Goal: Task Accomplishment & Management: Use online tool/utility

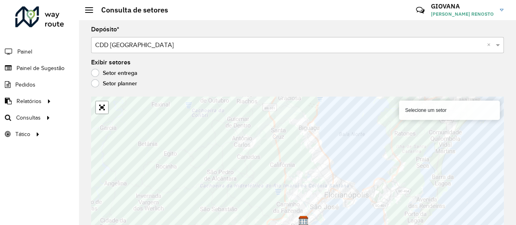
scroll to position [6, 0]
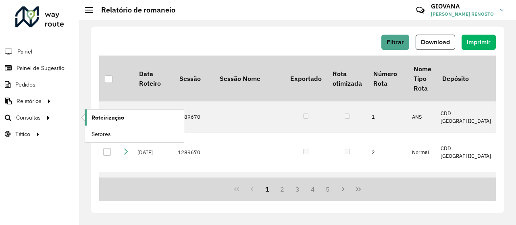
click at [122, 118] on span "Roteirização" at bounding box center [108, 118] width 33 height 8
click at [115, 135] on link "Setores" at bounding box center [134, 134] width 99 height 16
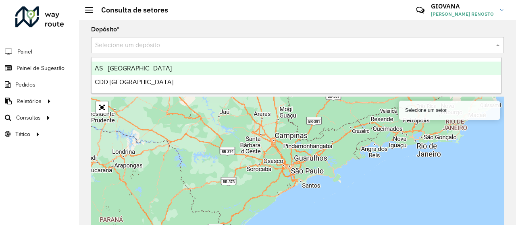
click at [157, 49] on input "text" at bounding box center [289, 46] width 389 height 10
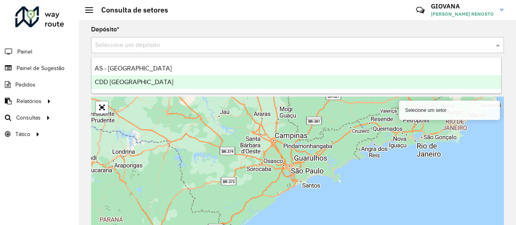
click at [142, 80] on span "CDD [GEOGRAPHIC_DATA]" at bounding box center [134, 82] width 79 height 7
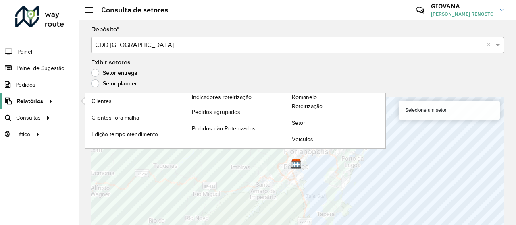
click at [40, 103] on span "Relatórios" at bounding box center [30, 101] width 27 height 8
click at [314, 103] on span "Roteirização" at bounding box center [308, 106] width 33 height 8
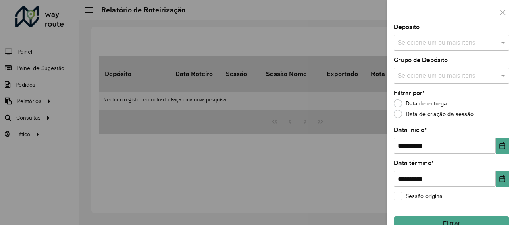
click at [496, 19] on div at bounding box center [451, 12] width 128 height 24
click at [58, 140] on div at bounding box center [258, 112] width 516 height 225
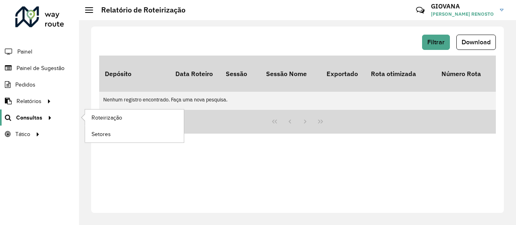
click at [45, 116] on icon at bounding box center [48, 117] width 7 height 12
click at [136, 123] on link "Roteirização" at bounding box center [134, 118] width 99 height 16
click at [33, 115] on span "Consultas" at bounding box center [29, 118] width 26 height 8
click at [108, 132] on span "Setores" at bounding box center [102, 134] width 20 height 8
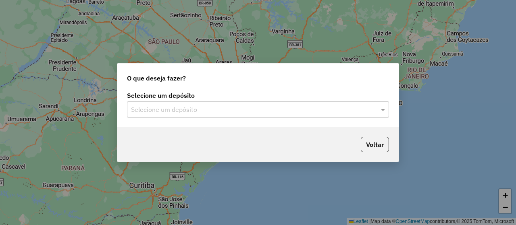
click at [171, 102] on div "Selecione um depósito" at bounding box center [258, 110] width 262 height 16
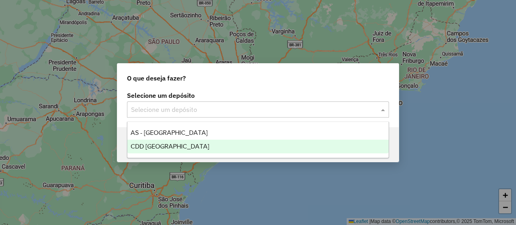
click at [165, 141] on div "CDD [GEOGRAPHIC_DATA]" at bounding box center [257, 147] width 261 height 14
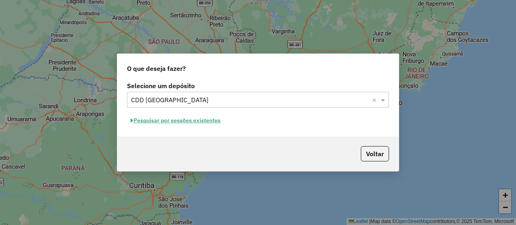
click at [216, 118] on button "Pesquisar por sessões existentes" at bounding box center [175, 121] width 97 height 12
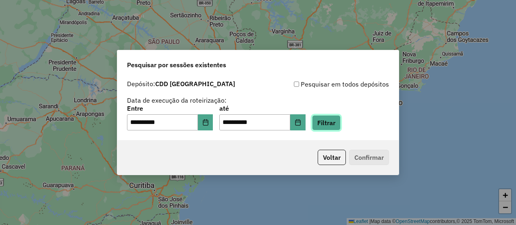
click at [341, 124] on button "Filtrar" at bounding box center [326, 122] width 29 height 15
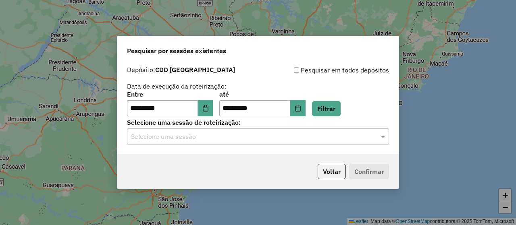
click at [261, 145] on div "**********" at bounding box center [257, 108] width 281 height 92
click at [228, 137] on input "text" at bounding box center [250, 137] width 238 height 10
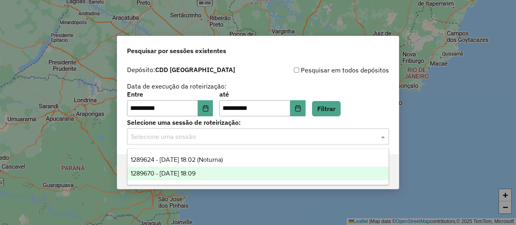
click at [227, 175] on div "1289670 - 07/10/2025 18:09" at bounding box center [257, 174] width 261 height 14
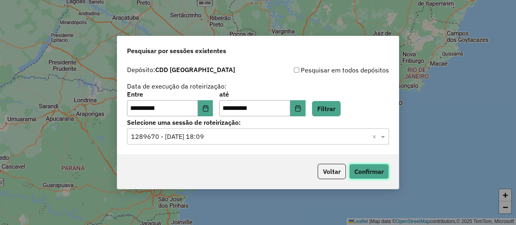
click at [373, 171] on button "Confirmar" at bounding box center [369, 171] width 40 height 15
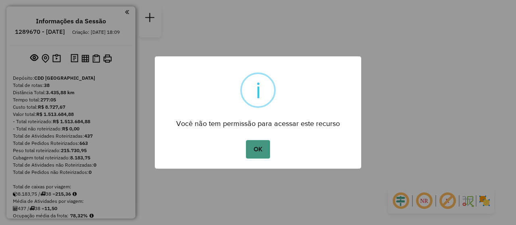
click at [250, 150] on button "OK" at bounding box center [258, 149] width 24 height 19
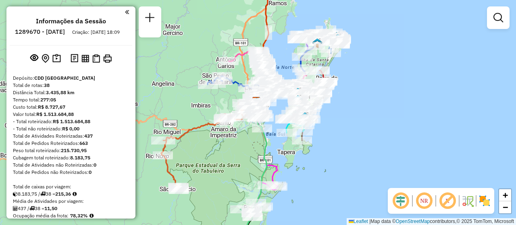
drag, startPoint x: 416, startPoint y: 111, endPoint x: 414, endPoint y: 100, distance: 11.0
click at [414, 100] on div "Janela de atendimento Grade de atendimento Capacidade Transportadoras Veículos …" at bounding box center [258, 112] width 516 height 225
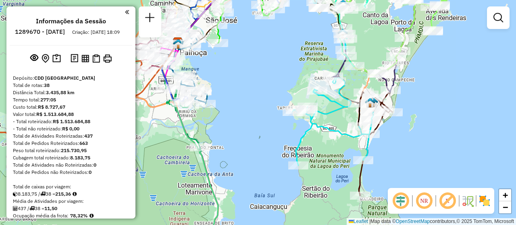
drag, startPoint x: 442, startPoint y: 123, endPoint x: 414, endPoint y: 128, distance: 28.8
click at [414, 128] on div "Janela de atendimento Grade de atendimento Capacidade Transportadoras Veículos …" at bounding box center [258, 112] width 516 height 225
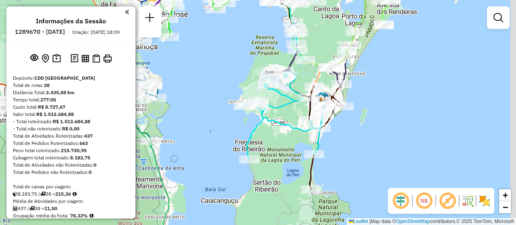
drag, startPoint x: 404, startPoint y: 145, endPoint x: 382, endPoint y: 133, distance: 24.9
click at [382, 133] on div "Janela de atendimento Grade de atendimento Capacidade Transportadoras Veículos …" at bounding box center [258, 112] width 516 height 225
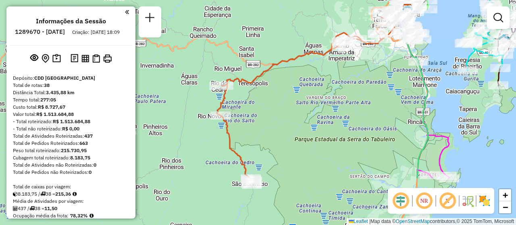
drag, startPoint x: 219, startPoint y: 150, endPoint x: 365, endPoint y: 81, distance: 161.6
click at [365, 81] on div "Janela de atendimento Grade de atendimento Capacidade Transportadoras Veículos …" at bounding box center [258, 112] width 516 height 225
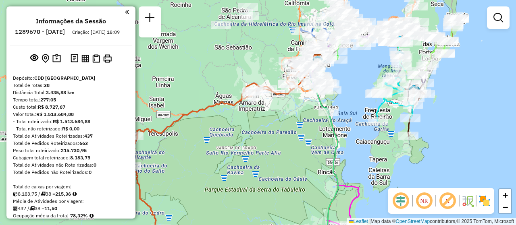
drag, startPoint x: 379, startPoint y: 66, endPoint x: 289, endPoint y: 117, distance: 103.1
click at [289, 117] on div "Janela de atendimento Grade de atendimento Capacidade Transportadoras Veículos …" at bounding box center [258, 112] width 516 height 225
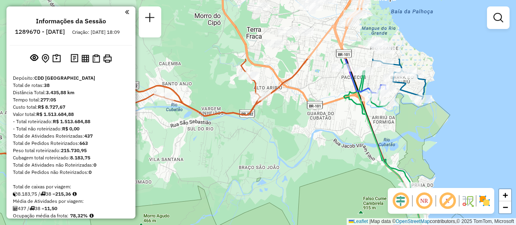
drag, startPoint x: 293, startPoint y: 61, endPoint x: 298, endPoint y: 143, distance: 81.6
click at [298, 143] on div "Janela de atendimento Grade de atendimento Capacidade Transportadoras Veículos …" at bounding box center [258, 112] width 516 height 225
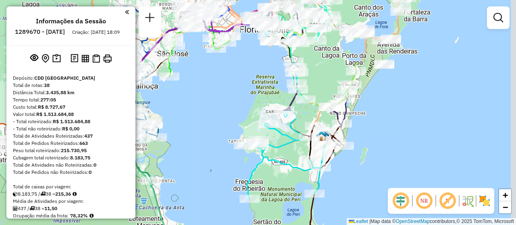
drag, startPoint x: 414, startPoint y: 122, endPoint x: 205, endPoint y: 150, distance: 211.6
click at [205, 150] on div "Janela de atendimento Grade de atendimento Capacidade Transportadoras Veículos …" at bounding box center [258, 112] width 516 height 225
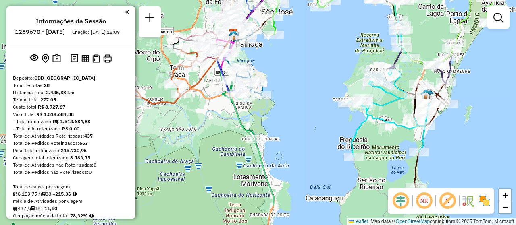
drag, startPoint x: 411, startPoint y: 140, endPoint x: 516, endPoint y: 98, distance: 112.5
click at [516, 98] on div "Janela de atendimento Grade de atendimento Capacidade Transportadoras Veículos …" at bounding box center [258, 112] width 516 height 225
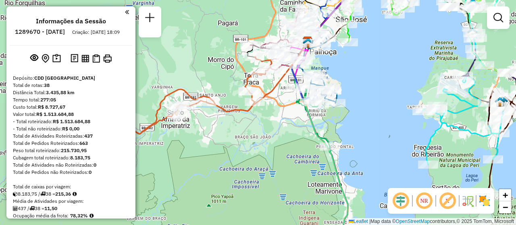
drag, startPoint x: 158, startPoint y: 97, endPoint x: 232, endPoint y: 105, distance: 74.6
click at [232, 105] on div "Janela de atendimento Grade de atendimento Capacidade Transportadoras Veículos …" at bounding box center [258, 112] width 516 height 225
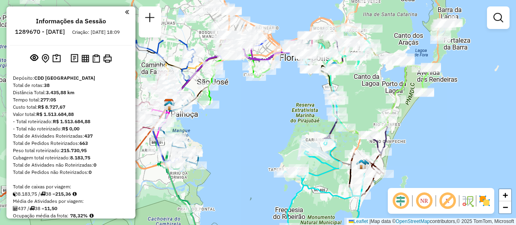
drag, startPoint x: 374, startPoint y: 79, endPoint x: 313, endPoint y: 130, distance: 79.4
click at [235, 142] on div "Janela de atendimento Grade de atendimento Capacidade Transportadoras Veículos …" at bounding box center [258, 112] width 516 height 225
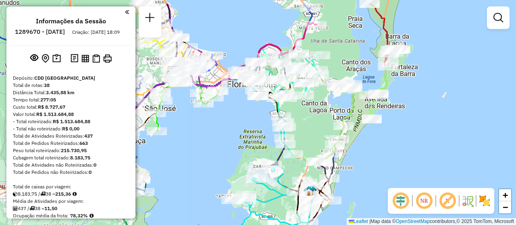
drag, startPoint x: 438, startPoint y: 119, endPoint x: 386, endPoint y: 145, distance: 58.1
click at [386, 145] on div "Janela de atendimento Grade de atendimento Capacidade Transportadoras Veículos …" at bounding box center [258, 112] width 516 height 225
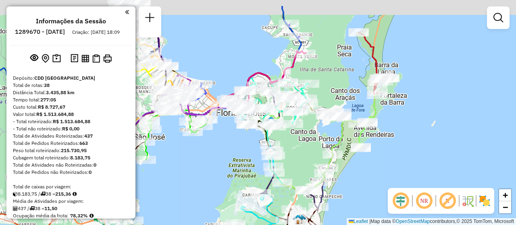
drag, startPoint x: 402, startPoint y: 108, endPoint x: 380, endPoint y: 119, distance: 24.5
click at [390, 137] on div "Janela de atendimento Grade de atendimento Capacidade Transportadoras Veículos …" at bounding box center [258, 112] width 516 height 225
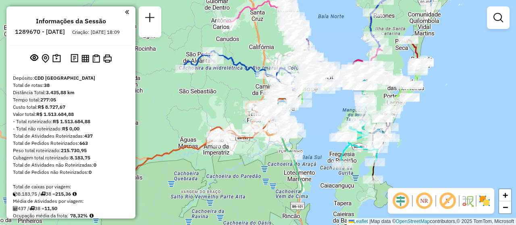
drag, startPoint x: 396, startPoint y: 172, endPoint x: 413, endPoint y: 117, distance: 57.4
click at [413, 117] on div "Janela de atendimento Grade de atendimento Capacidade Transportadoras Veículos …" at bounding box center [258, 112] width 516 height 225
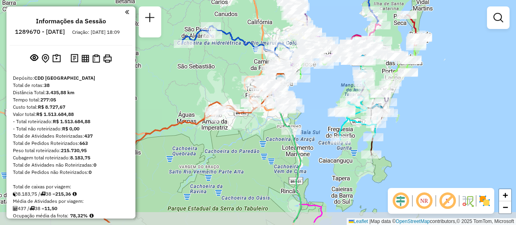
drag, startPoint x: 416, startPoint y: 155, endPoint x: 414, endPoint y: 130, distance: 25.1
click at [414, 130] on div "Janela de atendimento Grade de atendimento Capacidade Transportadoras Veículos …" at bounding box center [258, 112] width 516 height 225
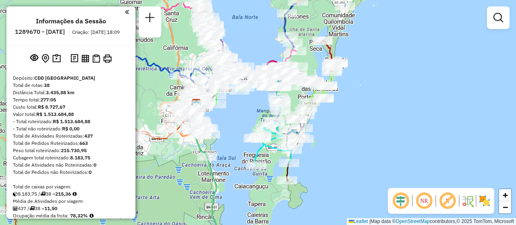
drag, startPoint x: 426, startPoint y: 121, endPoint x: 342, endPoint y: 147, distance: 88.1
click at [342, 147] on div "Janela de atendimento Grade de atendimento Capacidade Transportadoras Veículos …" at bounding box center [258, 112] width 516 height 225
click at [482, 199] on img at bounding box center [484, 201] width 13 height 13
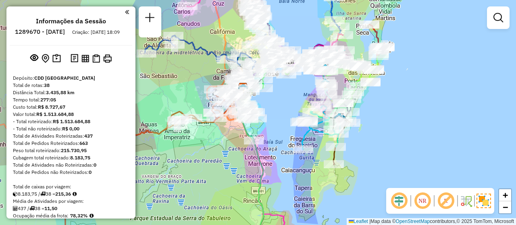
drag, startPoint x: 365, startPoint y: 123, endPoint x: 385, endPoint y: 137, distance: 25.1
click at [385, 137] on div "Janela de atendimento Grade de atendimento Capacidade Transportadoras Veículos …" at bounding box center [258, 112] width 516 height 225
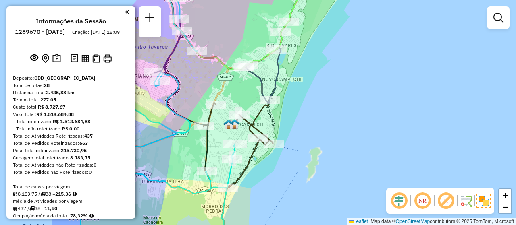
drag, startPoint x: 369, startPoint y: 96, endPoint x: 355, endPoint y: 144, distance: 49.6
click at [355, 144] on div "Janela de atendimento Grade de atendimento Capacidade Transportadoras Veículos …" at bounding box center [258, 112] width 516 height 225
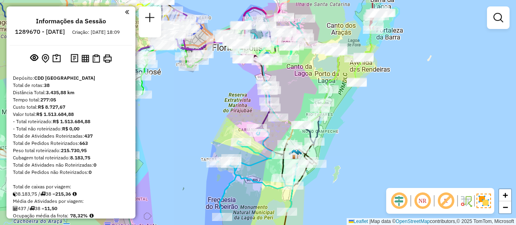
drag, startPoint x: 372, startPoint y: 110, endPoint x: 369, endPoint y: 135, distance: 25.6
click at [369, 135] on div "Janela de atendimento Grade de atendimento Capacidade Transportadoras Veículos …" at bounding box center [258, 112] width 516 height 225
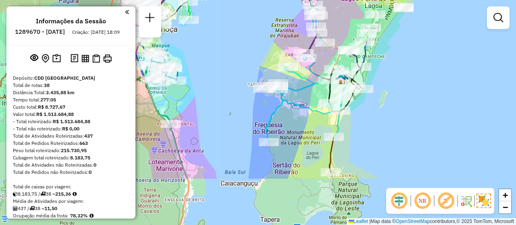
drag, startPoint x: 362, startPoint y: 152, endPoint x: 384, endPoint y: 83, distance: 72.3
click at [384, 83] on div "Janela de atendimento Grade de atendimento Capacidade Transportadoras Veículos …" at bounding box center [258, 112] width 516 height 225
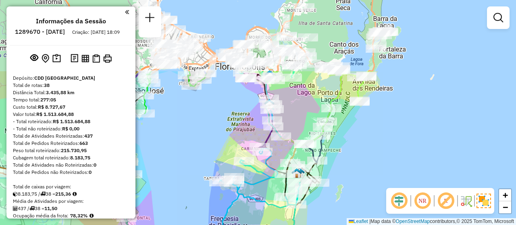
drag, startPoint x: 381, startPoint y: 98, endPoint x: 337, endPoint y: 192, distance: 103.7
click at [337, 192] on div "Janela de atendimento Grade de atendimento Capacidade Transportadoras Veículos …" at bounding box center [258, 112] width 516 height 225
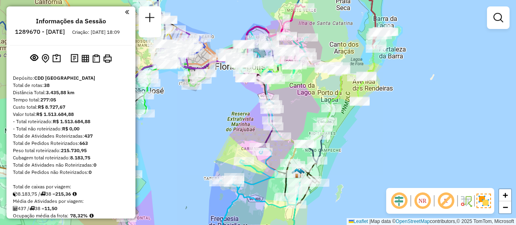
drag, startPoint x: 358, startPoint y: 125, endPoint x: 351, endPoint y: 125, distance: 6.9
click at [350, 139] on div "Janela de atendimento Grade de atendimento Capacidade Transportadoras Veículos …" at bounding box center [258, 112] width 516 height 225
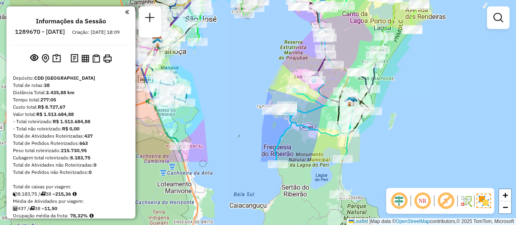
drag, startPoint x: 336, startPoint y: 164, endPoint x: 398, endPoint y: 75, distance: 107.8
click at [398, 75] on div "Janela de atendimento Grade de atendimento Capacidade Transportadoras Veículos …" at bounding box center [258, 112] width 516 height 225
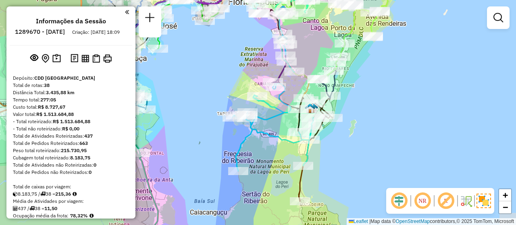
drag, startPoint x: 412, startPoint y: 117, endPoint x: 372, endPoint y: 127, distance: 41.1
click at [372, 127] on div "Janela de atendimento Grade de atendimento Capacidade Transportadoras Veículos …" at bounding box center [258, 112] width 516 height 225
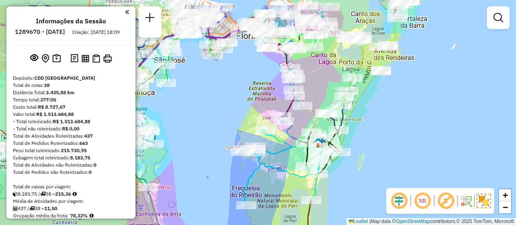
drag, startPoint x: 370, startPoint y: 129, endPoint x: 405, endPoint y: 157, distance: 44.8
click at [405, 157] on div "Janela de atendimento Grade de atendimento Capacidade Transportadoras Veículos …" at bounding box center [258, 112] width 516 height 225
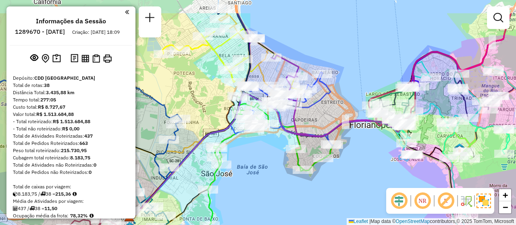
drag, startPoint x: 314, startPoint y: 121, endPoint x: 365, endPoint y: 156, distance: 62.5
click at [365, 156] on div "Janela de atendimento Grade de atendimento Capacidade Transportadoras Veículos …" at bounding box center [258, 112] width 516 height 225
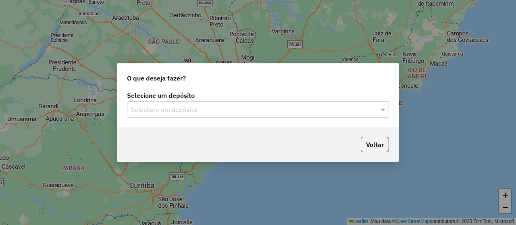
drag, startPoint x: 267, startPoint y: 112, endPoint x: 261, endPoint y: 112, distance: 6.5
click at [267, 112] on input "text" at bounding box center [250, 110] width 238 height 10
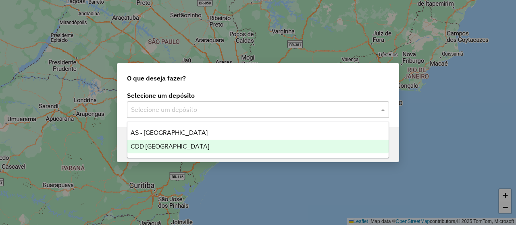
click at [165, 148] on span "CDD [GEOGRAPHIC_DATA]" at bounding box center [170, 146] width 79 height 7
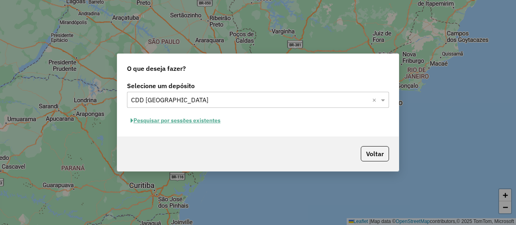
click at [190, 121] on button "Pesquisar por sessões existentes" at bounding box center [175, 121] width 97 height 12
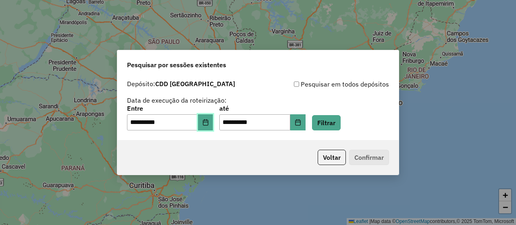
click at [213, 125] on button "Choose Date" at bounding box center [205, 123] width 15 height 16
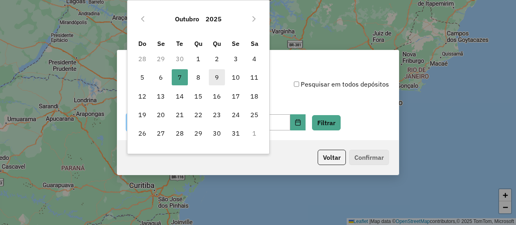
drag, startPoint x: 158, startPoint y: 75, endPoint x: 220, endPoint y: 77, distance: 61.4
click at [163, 74] on span "6" at bounding box center [161, 77] width 16 height 16
type input "**********"
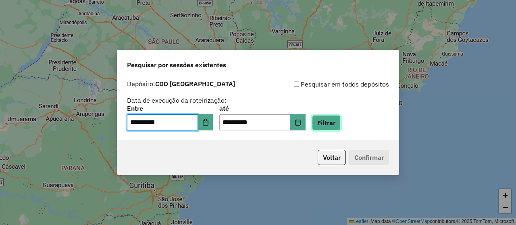
click at [341, 127] on button "Filtrar" at bounding box center [326, 122] width 29 height 15
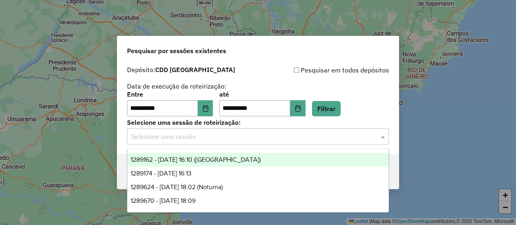
click at [284, 140] on input "text" at bounding box center [250, 137] width 238 height 10
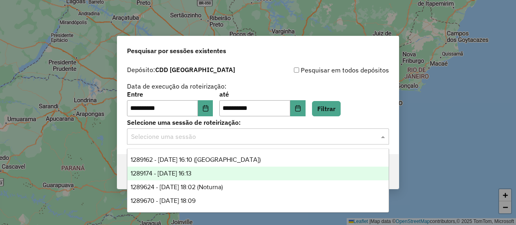
click at [192, 173] on span "1289174 - 06/10/2025 16:13" at bounding box center [161, 173] width 61 height 7
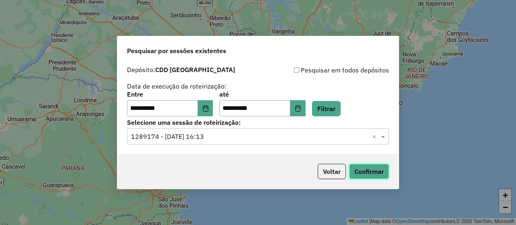
click at [362, 168] on button "Confirmar" at bounding box center [369, 171] width 40 height 15
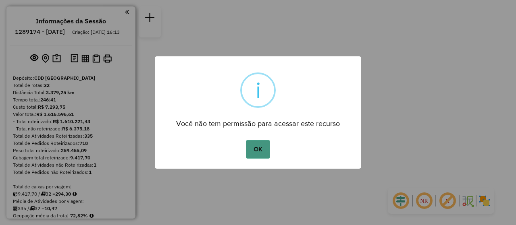
drag, startPoint x: 270, startPoint y: 140, endPoint x: 267, endPoint y: 144, distance: 4.9
click at [269, 140] on div "OK No Cancel" at bounding box center [258, 149] width 206 height 23
click at [266, 146] on button "OK" at bounding box center [258, 149] width 24 height 19
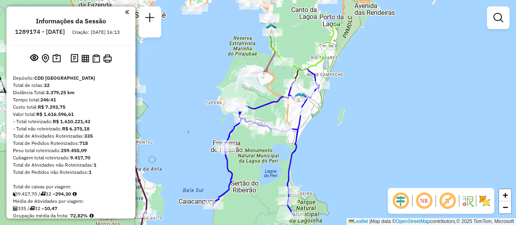
drag, startPoint x: 307, startPoint y: 102, endPoint x: 330, endPoint y: 144, distance: 48.7
click at [330, 144] on div "Janela de atendimento Grade de atendimento Capacidade Transportadoras Veículos …" at bounding box center [258, 112] width 516 height 225
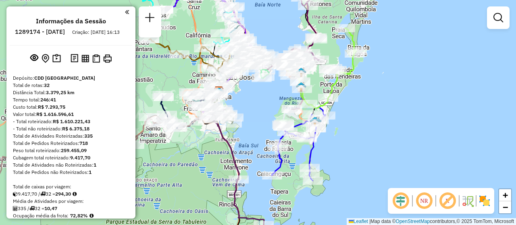
click at [344, 131] on div "Janela de atendimento Grade de atendimento Capacidade Transportadoras Veículos …" at bounding box center [258, 112] width 516 height 225
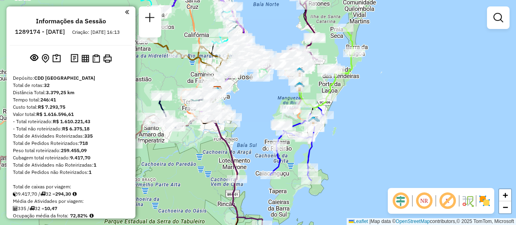
click at [352, 160] on div "Janela de atendimento Grade de atendimento Capacidade Transportadoras Veículos …" at bounding box center [258, 112] width 516 height 225
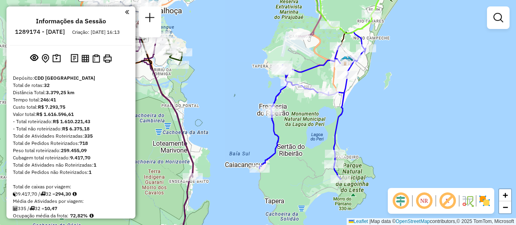
drag, startPoint x: 378, startPoint y: 145, endPoint x: 386, endPoint y: 145, distance: 8.1
click at [386, 145] on div "Janela de atendimento Grade de atendimento Capacidade Transportadoras Veículos …" at bounding box center [258, 112] width 516 height 225
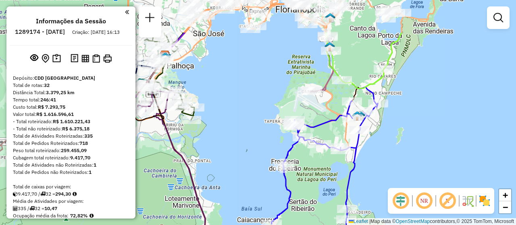
drag, startPoint x: 423, startPoint y: 109, endPoint x: 435, endPoint y: 164, distance: 56.5
click at [435, 164] on div "Janela de atendimento Grade de atendimento Capacidade Transportadoras Veículos …" at bounding box center [258, 112] width 516 height 225
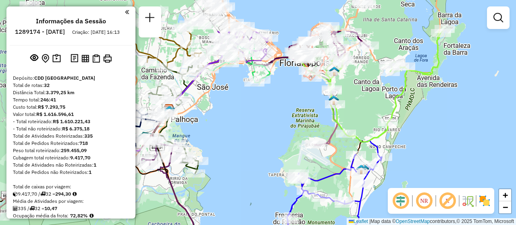
drag, startPoint x: 407, startPoint y: 98, endPoint x: 411, endPoint y: 152, distance: 53.8
click at [411, 152] on div "Janela de atendimento Grade de atendimento Capacidade Transportadoras Veículos …" at bounding box center [258, 112] width 516 height 225
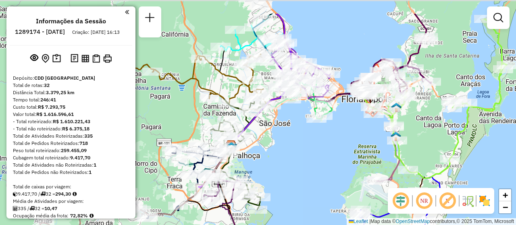
drag, startPoint x: 269, startPoint y: 123, endPoint x: 331, endPoint y: 160, distance: 71.9
click at [331, 160] on div "Janela de atendimento Grade de atendimento Capacidade Transportadoras Veículos …" at bounding box center [258, 112] width 516 height 225
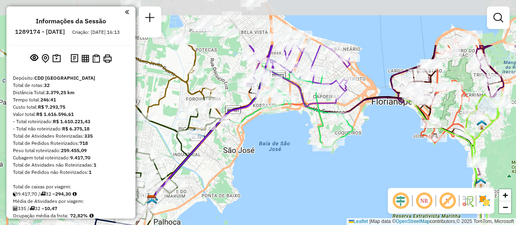
drag, startPoint x: 273, startPoint y: 125, endPoint x: 282, endPoint y: 190, distance: 66.3
click at [292, 196] on div "Janela de atendimento Grade de atendimento Capacidade Transportadoras Veículos …" at bounding box center [258, 112] width 516 height 225
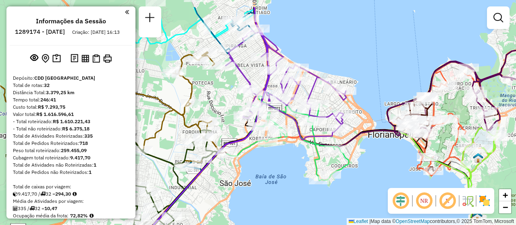
drag, startPoint x: 280, startPoint y: 160, endPoint x: 277, endPoint y: 191, distance: 30.4
click at [277, 191] on div "Janela de atendimento Grade de atendimento Capacidade Transportadoras Veículos …" at bounding box center [258, 112] width 516 height 225
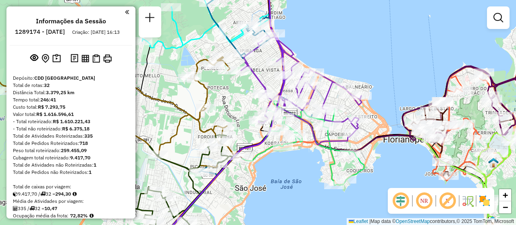
drag, startPoint x: 275, startPoint y: 167, endPoint x: 290, endPoint y: 171, distance: 16.0
click at [290, 171] on div "Janela de atendimento Grade de atendimento Capacidade Transportadoras Veículos …" at bounding box center [258, 112] width 516 height 225
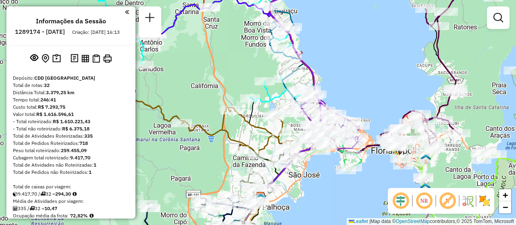
drag, startPoint x: 332, startPoint y: 85, endPoint x: 346, endPoint y: 94, distance: 17.0
click at [346, 94] on div "Janela de atendimento Grade de atendimento Capacidade Transportadoras Veículos …" at bounding box center [258, 112] width 516 height 225
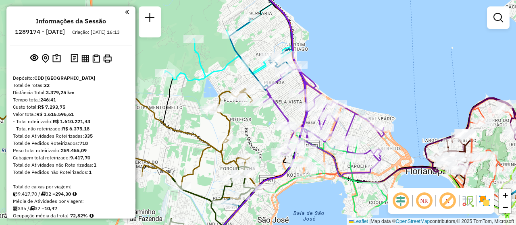
drag, startPoint x: 385, startPoint y: 87, endPoint x: 387, endPoint y: 75, distance: 11.8
click at [387, 75] on div "Janela de atendimento Grade de atendimento Capacidade Transportadoras Veículos …" at bounding box center [258, 112] width 516 height 225
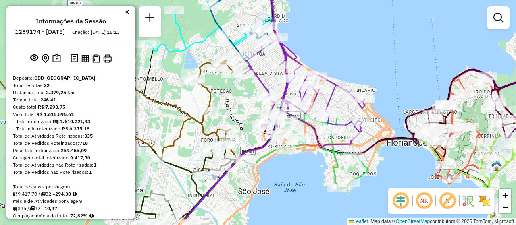
drag, startPoint x: 377, startPoint y: 79, endPoint x: 358, endPoint y: 51, distance: 34.6
click at [358, 51] on div "Janela de atendimento Grade de atendimento Capacidade Transportadoras Veículos …" at bounding box center [258, 112] width 516 height 225
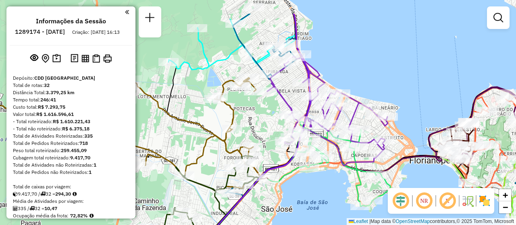
drag, startPoint x: 311, startPoint y: 35, endPoint x: 349, endPoint y: 71, distance: 52.5
click at [349, 71] on div "Janela de atendimento Grade de atendimento Capacidade Transportadoras Veículos …" at bounding box center [258, 112] width 516 height 225
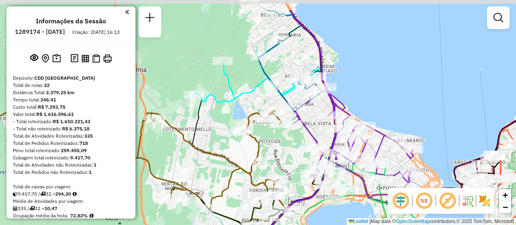
drag, startPoint x: 330, startPoint y: 65, endPoint x: 355, endPoint y: 97, distance: 41.4
click at [355, 97] on div "Janela de atendimento Grade de atendimento Capacidade Transportadoras Veículos …" at bounding box center [258, 112] width 516 height 225
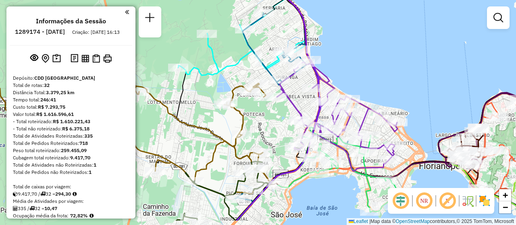
drag, startPoint x: 375, startPoint y: 98, endPoint x: 359, endPoint y: 71, distance: 31.3
click at [359, 71] on div "Janela de atendimento Grade de atendimento Capacidade Transportadoras Veículos …" at bounding box center [258, 112] width 516 height 225
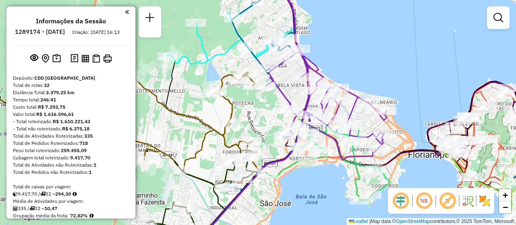
drag, startPoint x: 367, startPoint y: 79, endPoint x: 350, endPoint y: 60, distance: 25.1
click at [354, 64] on div "Janela de atendimento Grade de atendimento Capacidade Transportadoras Veículos …" at bounding box center [258, 112] width 516 height 225
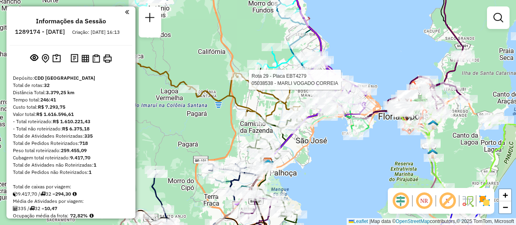
select select "**********"
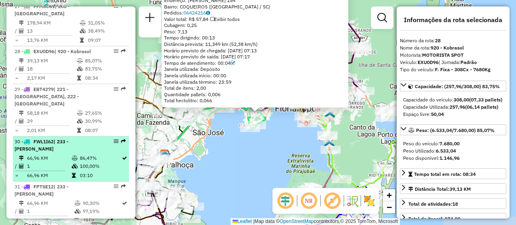
scroll to position [1573, 0]
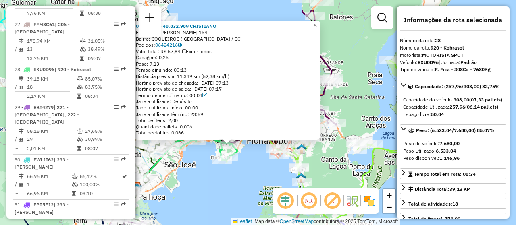
drag, startPoint x: 261, startPoint y: 160, endPoint x: 233, endPoint y: 192, distance: 42.9
click at [233, 192] on div "05035851 - 48.832.989 [PERSON_NAME]: [PERSON_NAME] 154 Bairro: COQUEIROS ([GEOG…" at bounding box center [258, 112] width 516 height 225
click at [226, 189] on div "05035851 - 48.832.989 [PERSON_NAME]: [PERSON_NAME] 154 Bairro: COQUEIROS ([GEOG…" at bounding box center [258, 112] width 516 height 225
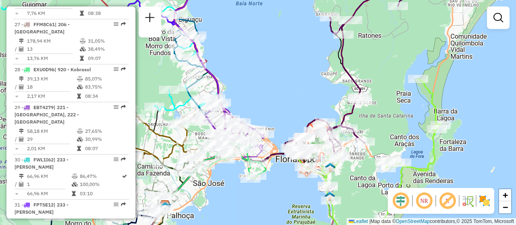
drag, startPoint x: 200, startPoint y: 159, endPoint x: 228, endPoint y: 177, distance: 34.1
click at [228, 177] on div "Janela de atendimento Grade de atendimento Capacidade Transportadoras Veículos …" at bounding box center [258, 112] width 516 height 225
select select "**********"
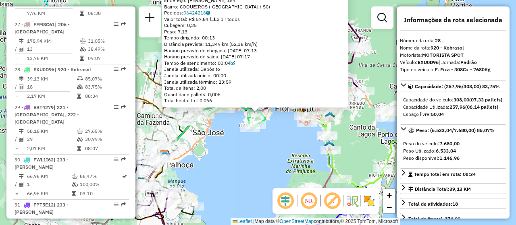
click at [253, 139] on div "05035851 - 48.832.989 [PERSON_NAME]: [PERSON_NAME] 154 Bairro: COQUEIROS ([GEOG…" at bounding box center [258, 112] width 516 height 225
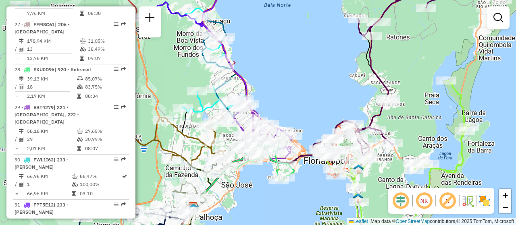
drag, startPoint x: 278, startPoint y: 94, endPoint x: 267, endPoint y: 115, distance: 23.8
click at [283, 117] on div "Janela de atendimento Grade de atendimento Capacidade Transportadoras Veículos …" at bounding box center [258, 112] width 516 height 225
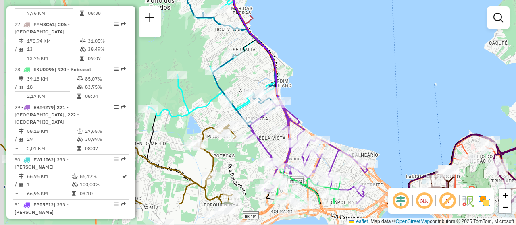
drag, startPoint x: 284, startPoint y: 159, endPoint x: 329, endPoint y: 117, distance: 61.3
click at [329, 117] on div "Janela de atendimento Grade de atendimento Capacidade Transportadoras Veículos …" at bounding box center [258, 112] width 516 height 225
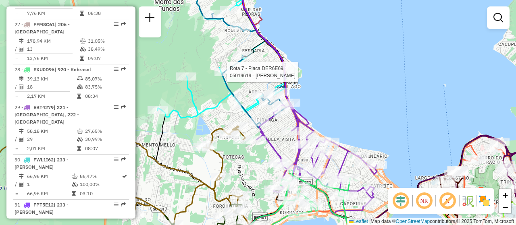
select select "**********"
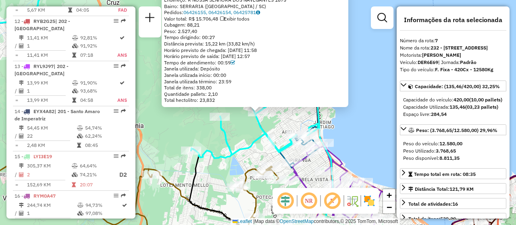
scroll to position [594, 0]
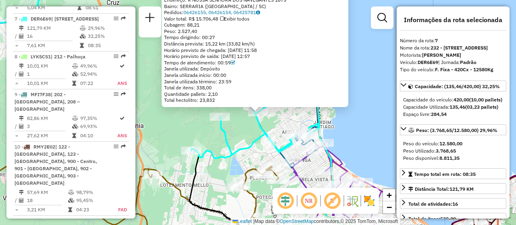
drag, startPoint x: 352, startPoint y: 131, endPoint x: 341, endPoint y: 139, distance: 13.2
click at [352, 131] on div "05019619 - [PERSON_NAME] - EPP Endereço: R NOSSA SENHORA DOS NAVEGANTES 1875 Ba…" at bounding box center [258, 112] width 516 height 225
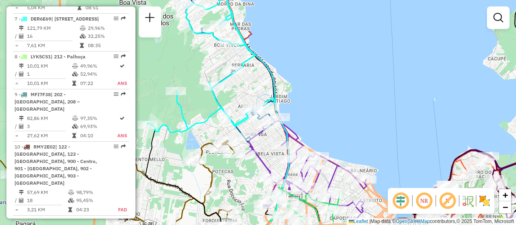
drag, startPoint x: 350, startPoint y: 152, endPoint x: 306, endPoint y: 126, distance: 51.0
click at [306, 126] on div "Janela de atendimento Grade de atendimento Capacidade Transportadoras Veículos …" at bounding box center [258, 112] width 516 height 225
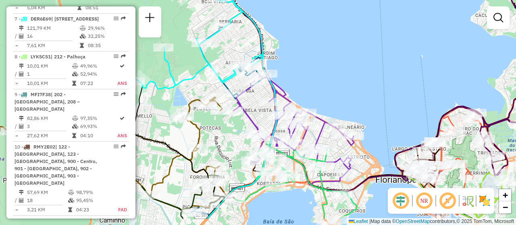
drag, startPoint x: 321, startPoint y: 97, endPoint x: 320, endPoint y: 68, distance: 29.0
click at [320, 68] on div "Janela de atendimento Grade de atendimento Capacidade Transportadoras Veículos …" at bounding box center [258, 112] width 516 height 225
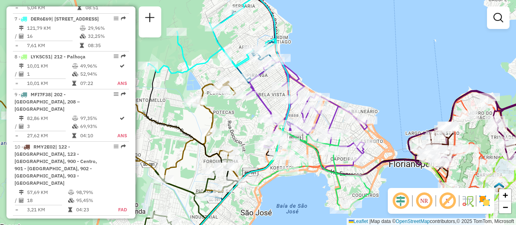
drag, startPoint x: 317, startPoint y: 91, endPoint x: 326, endPoint y: 77, distance: 16.9
click at [326, 77] on div "Janela de atendimento Grade de atendimento Capacidade Transportadoras Veículos …" at bounding box center [258, 112] width 516 height 225
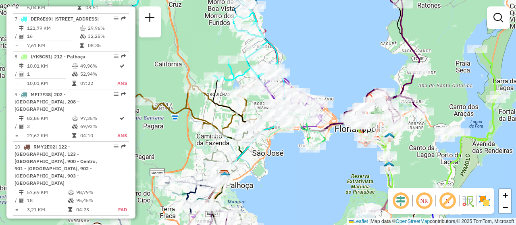
drag, startPoint x: 396, startPoint y: 143, endPoint x: 338, endPoint y: 156, distance: 59.6
click at [338, 156] on div "Janela de atendimento Grade de atendimento Capacidade Transportadoras Veículos …" at bounding box center [258, 112] width 516 height 225
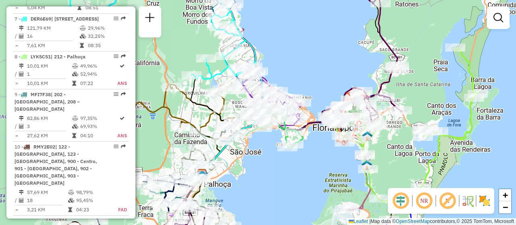
drag, startPoint x: 337, startPoint y: 156, endPoint x: 315, endPoint y: 155, distance: 22.2
click at [315, 155] on div "Janela de atendimento Grade de atendimento Capacidade Transportadoras Veículos …" at bounding box center [258, 112] width 516 height 225
